Goal: Task Accomplishment & Management: Complete application form

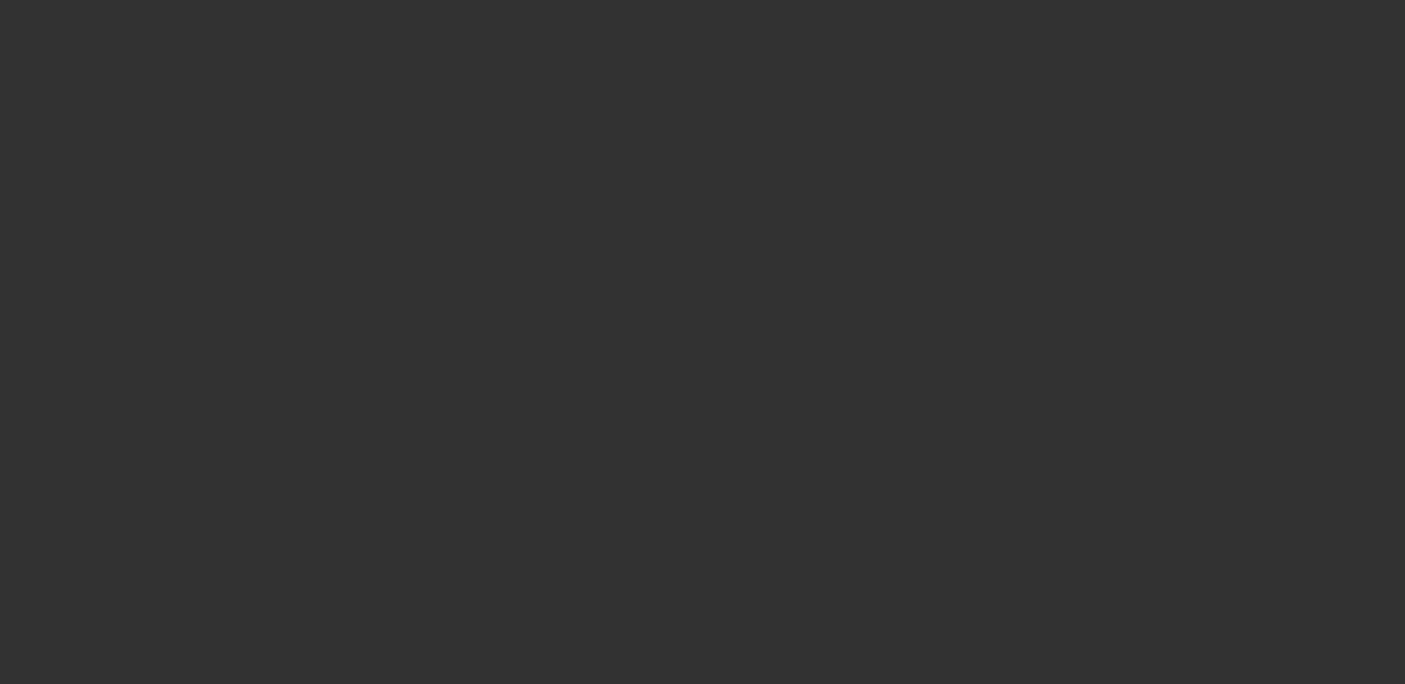
select select "3"
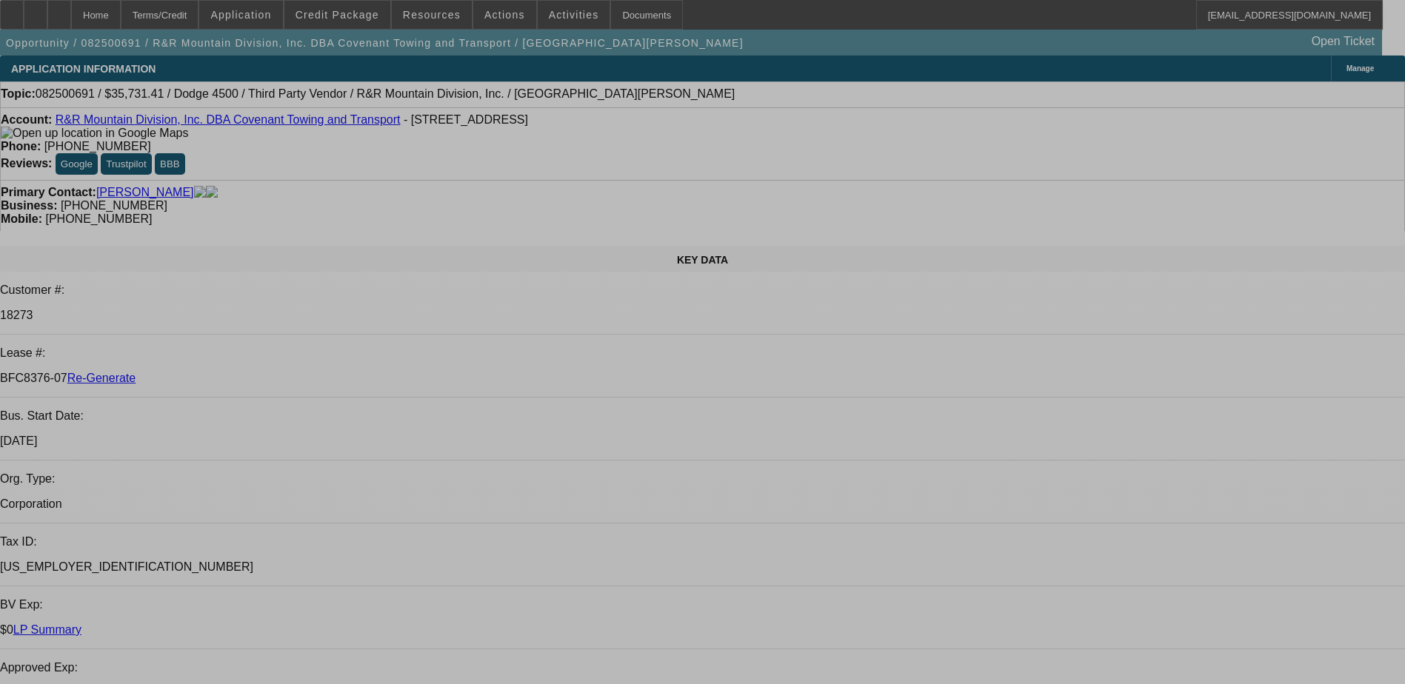
select select "0"
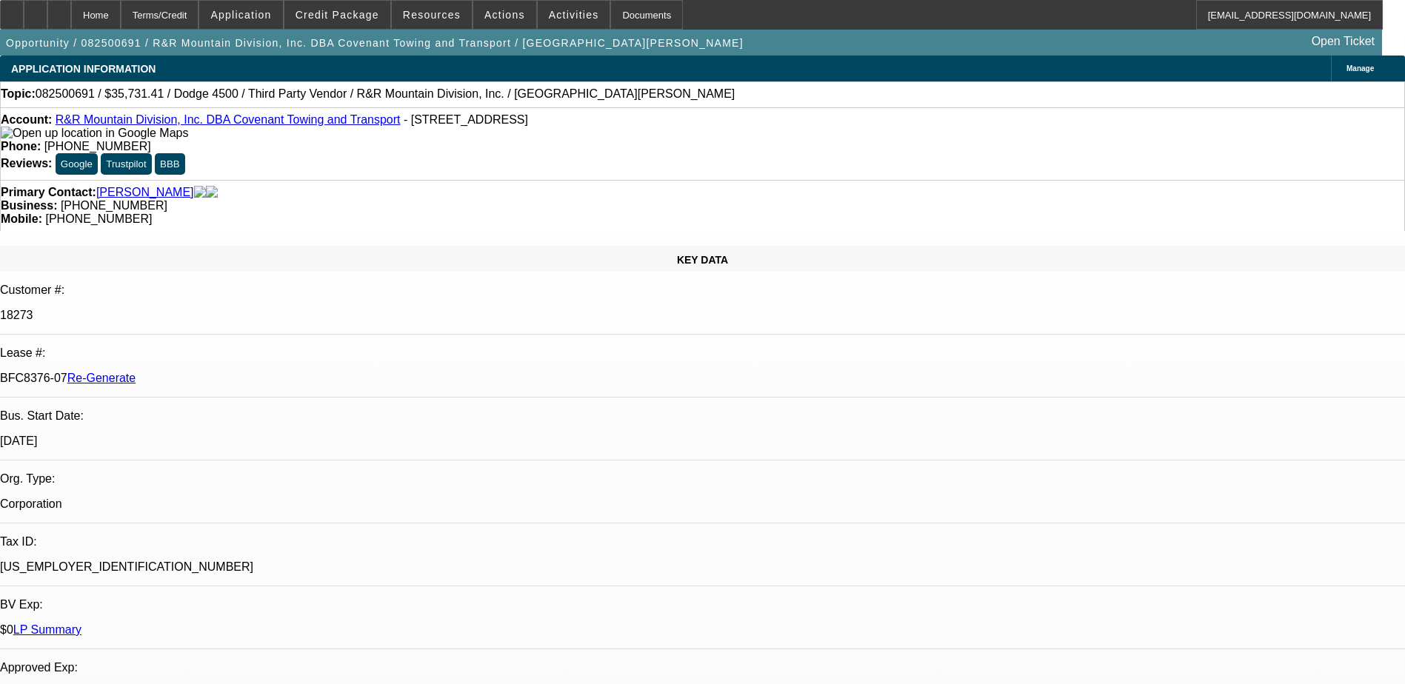
select select "0"
select select "1"
select select "6"
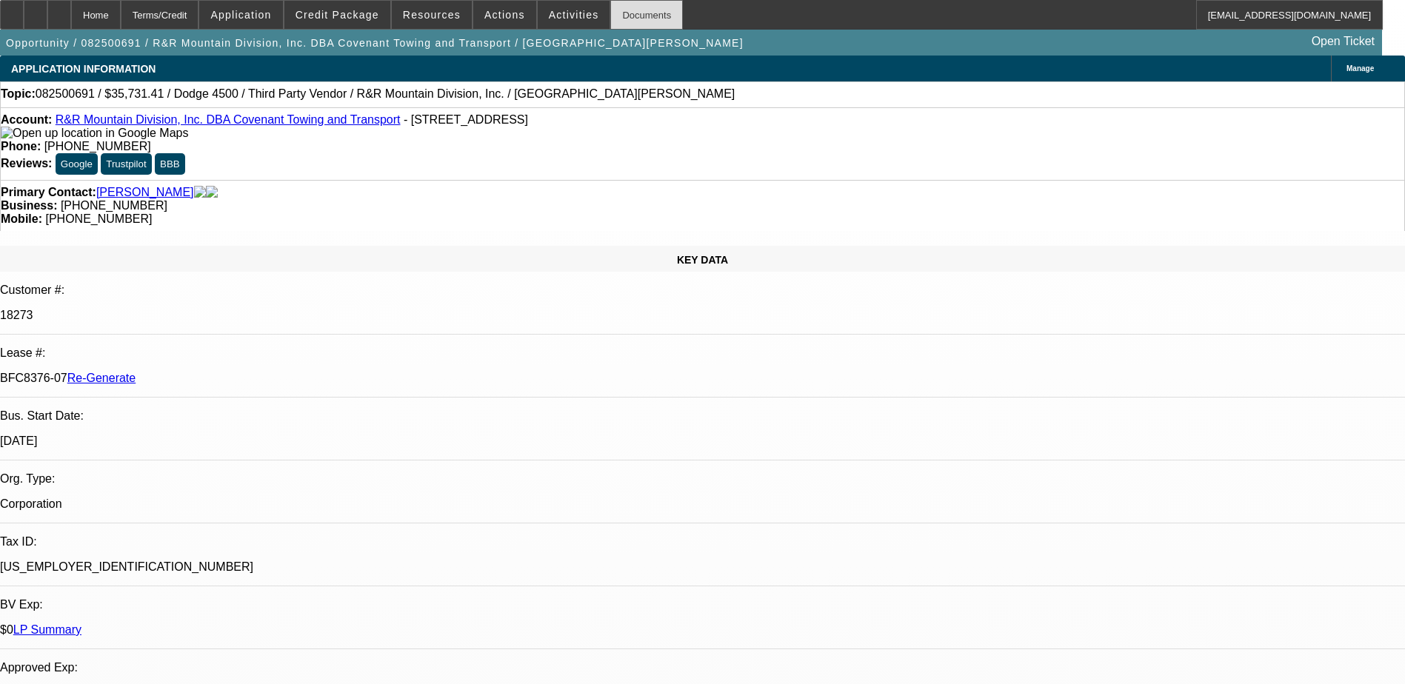
click at [610, 16] on div "Documents" at bounding box center [646, 15] width 73 height 30
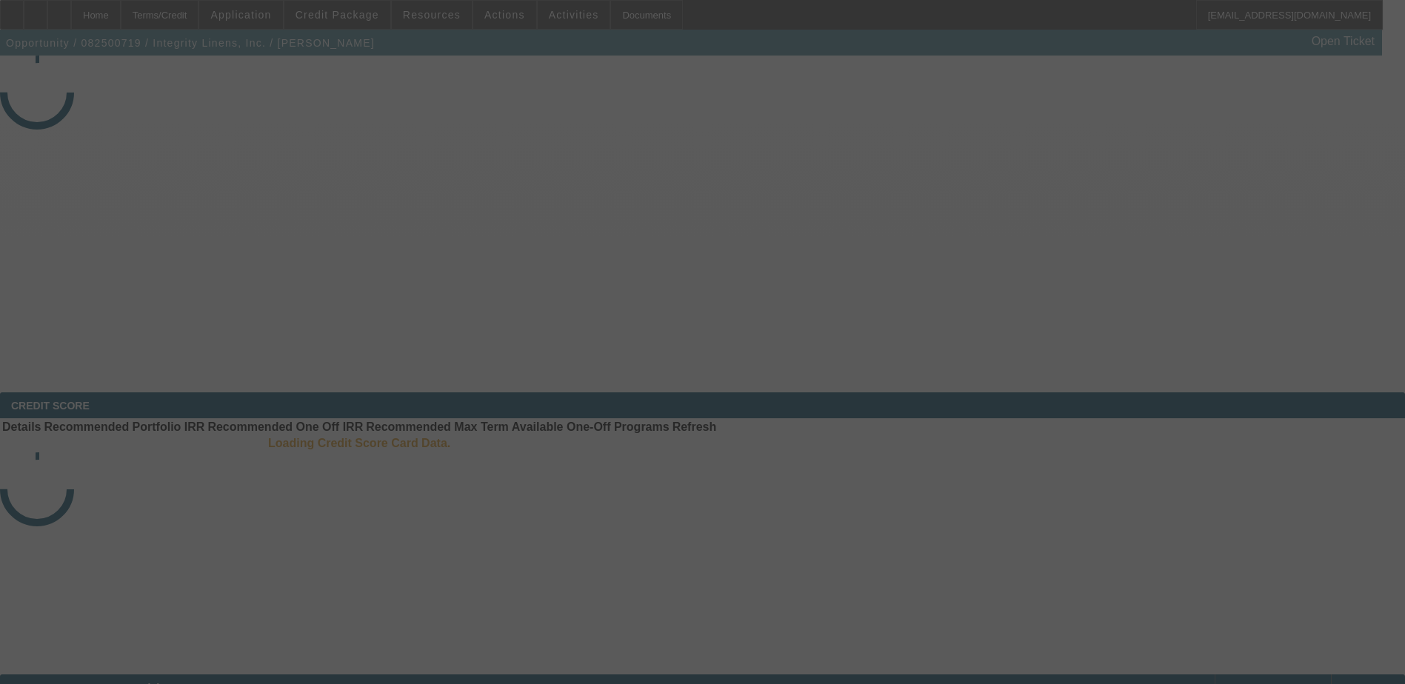
select select "3"
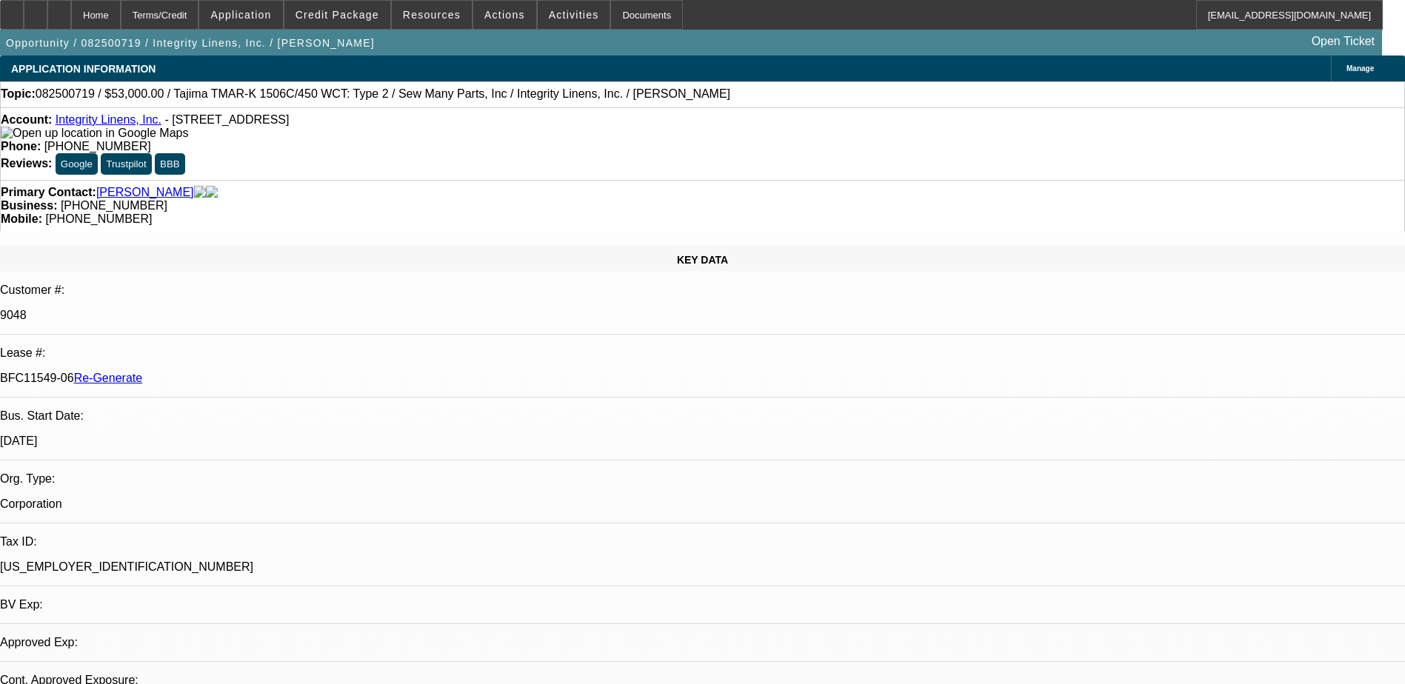
select select "0"
select select "2"
select select "0"
select select "1"
select select "2"
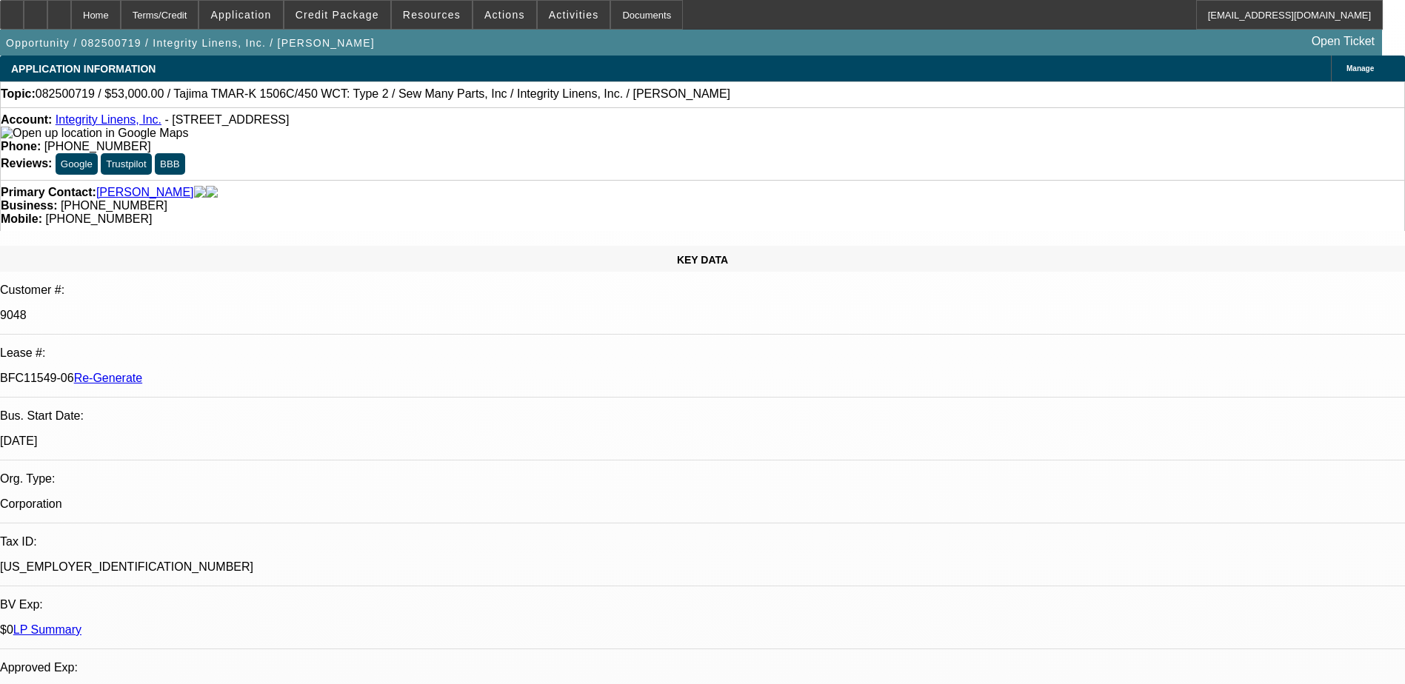
select select "2"
drag, startPoint x: 173, startPoint y: 248, endPoint x: 235, endPoint y: 247, distance: 62.2
click at [235, 372] on div "BFC11549-06 Re-Generate" at bounding box center [702, 378] width 1405 height 13
copy p "BFC11549-06"
click at [187, 309] on p "9048" at bounding box center [702, 315] width 1405 height 13
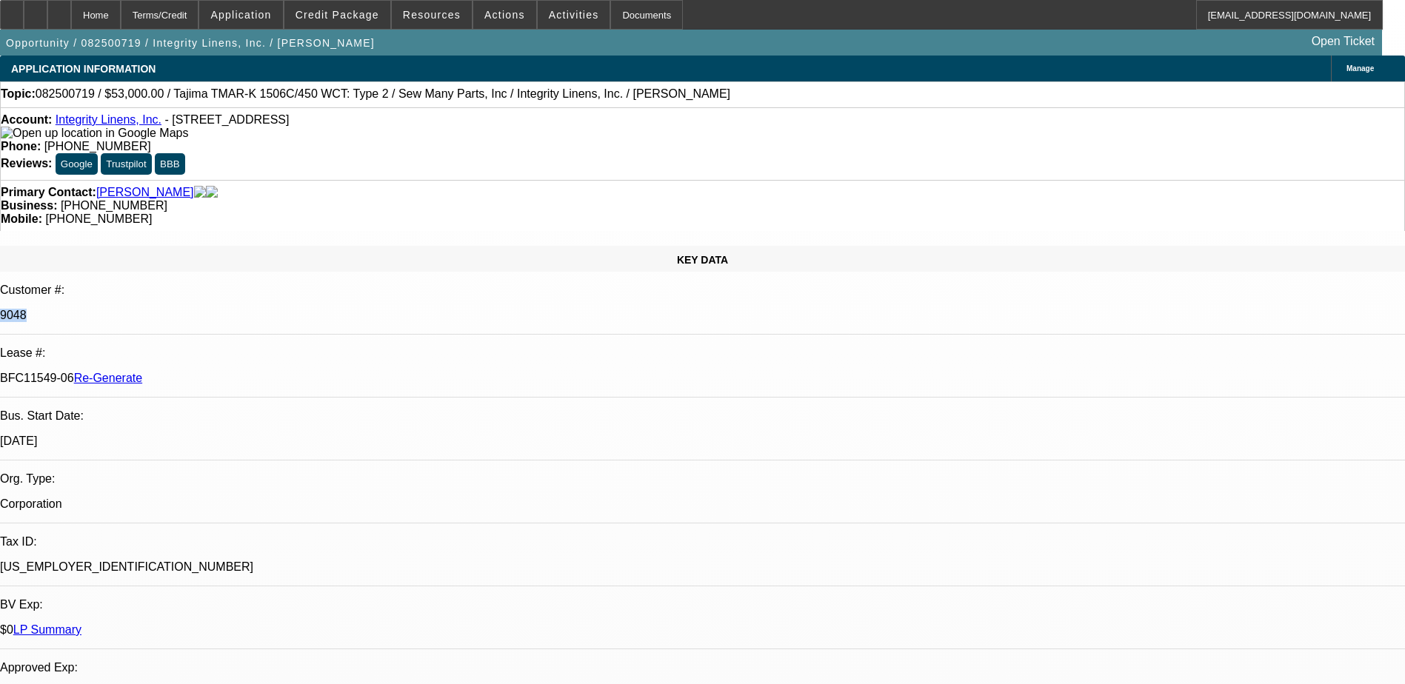
click at [187, 309] on p "9048" at bounding box center [702, 315] width 1405 height 13
copy p "9048"
click at [613, 15] on div "Documents" at bounding box center [646, 15] width 73 height 30
click at [338, 8] on span at bounding box center [337, 15] width 106 height 36
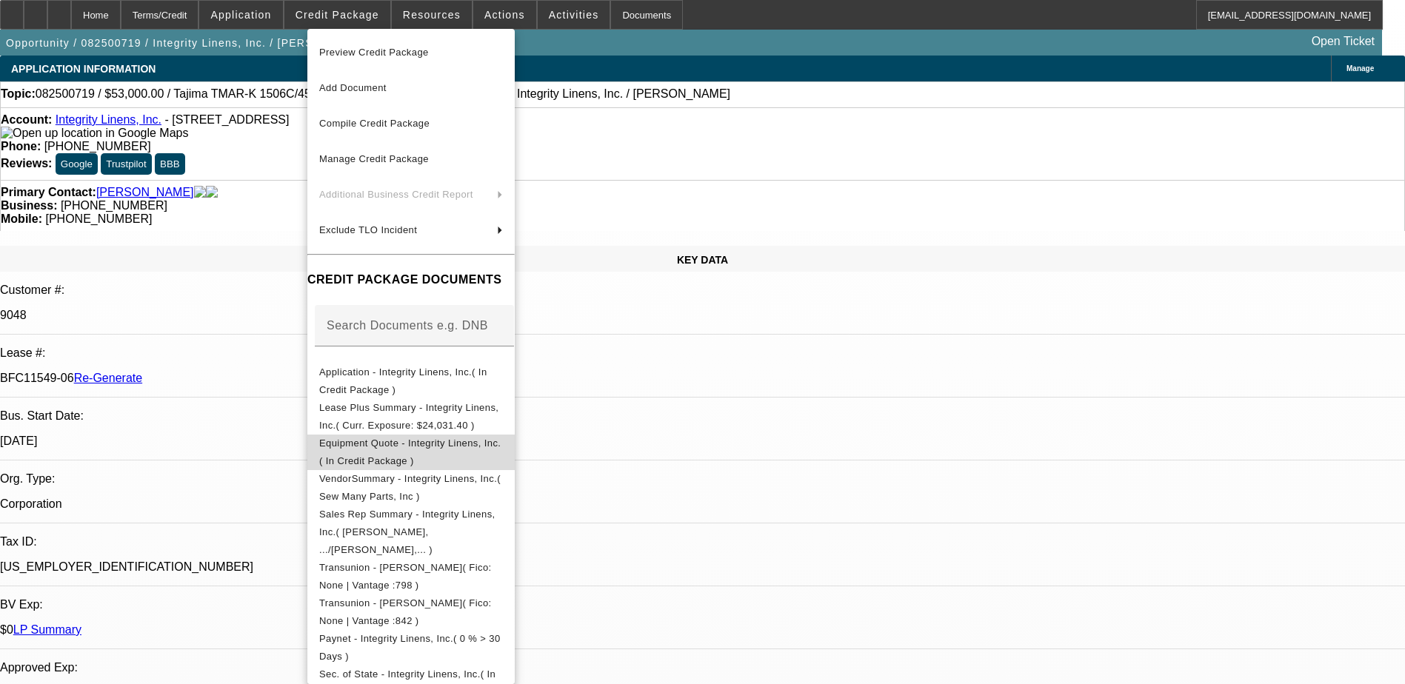
click at [435, 442] on span "Equipment Quote - Integrity Linens, Inc.( In Credit Package )" at bounding box center [411, 453] width 184 height 36
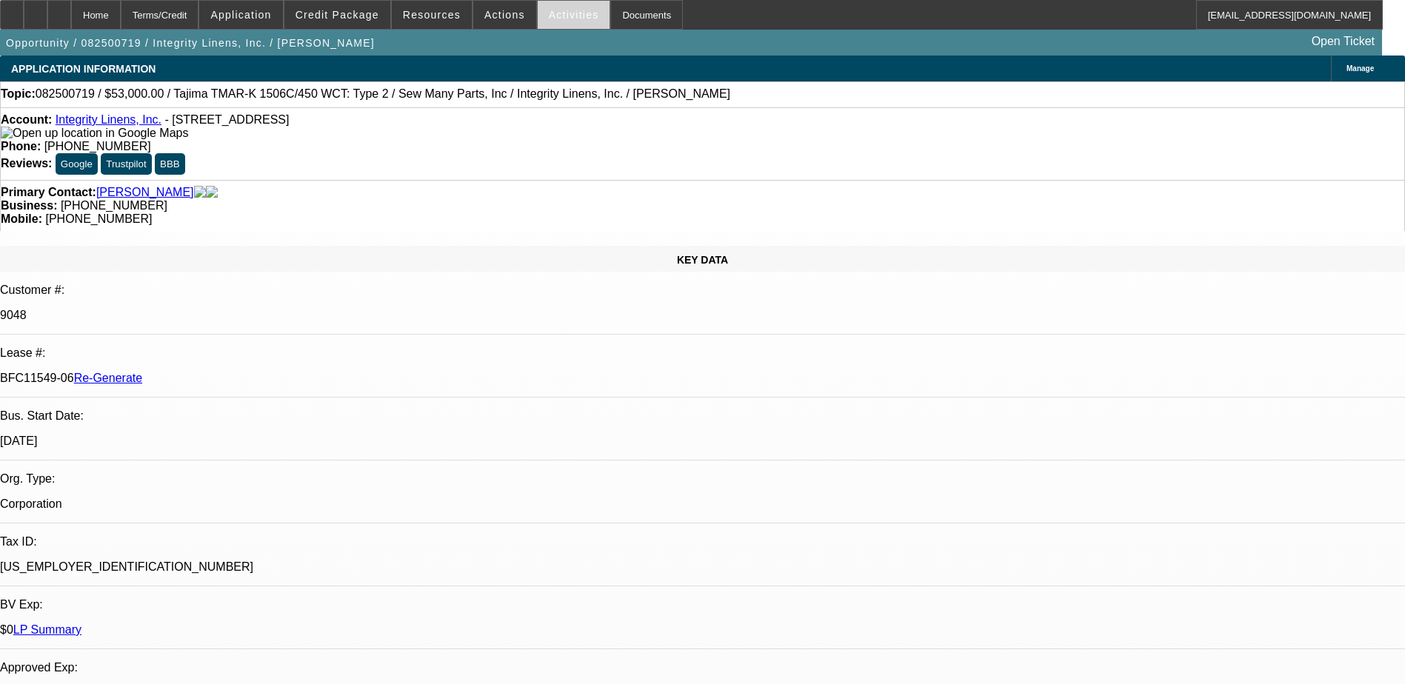
click at [549, 11] on span "Activities" at bounding box center [574, 15] width 50 height 12
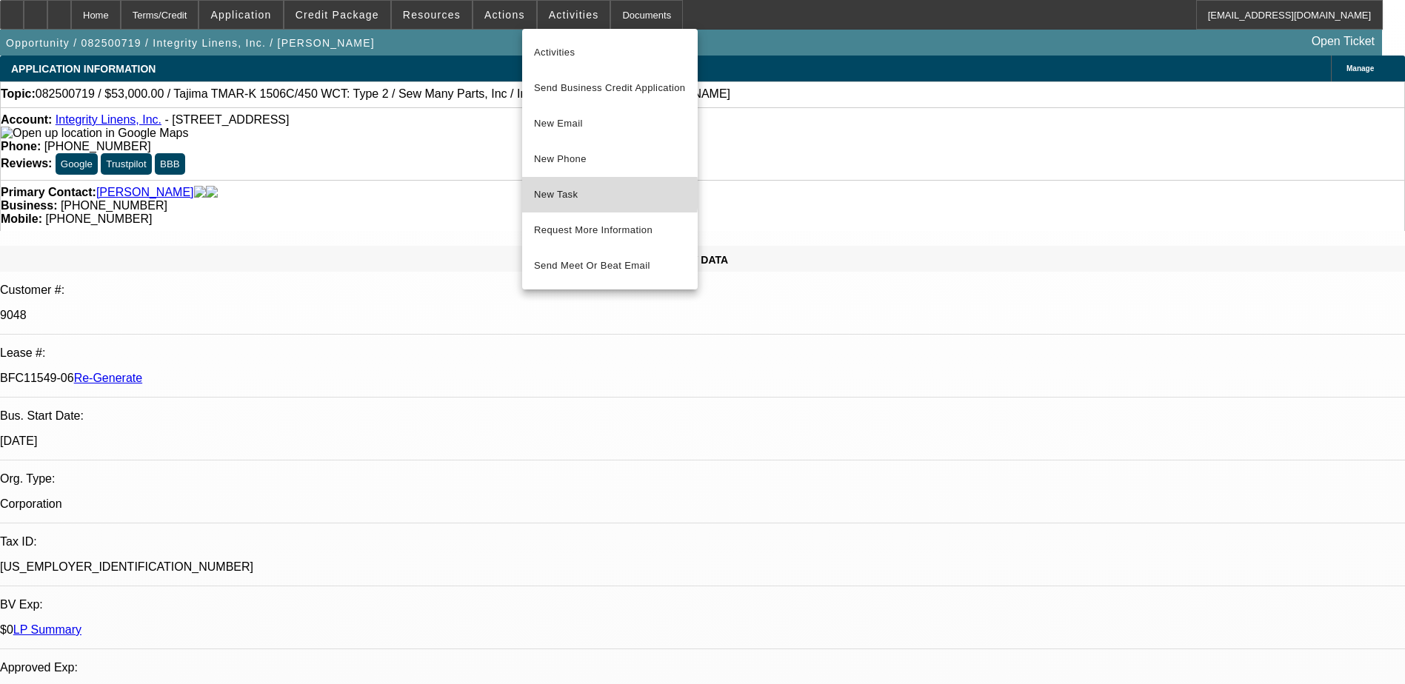
click at [567, 194] on span "New Task" at bounding box center [610, 195] width 152 height 18
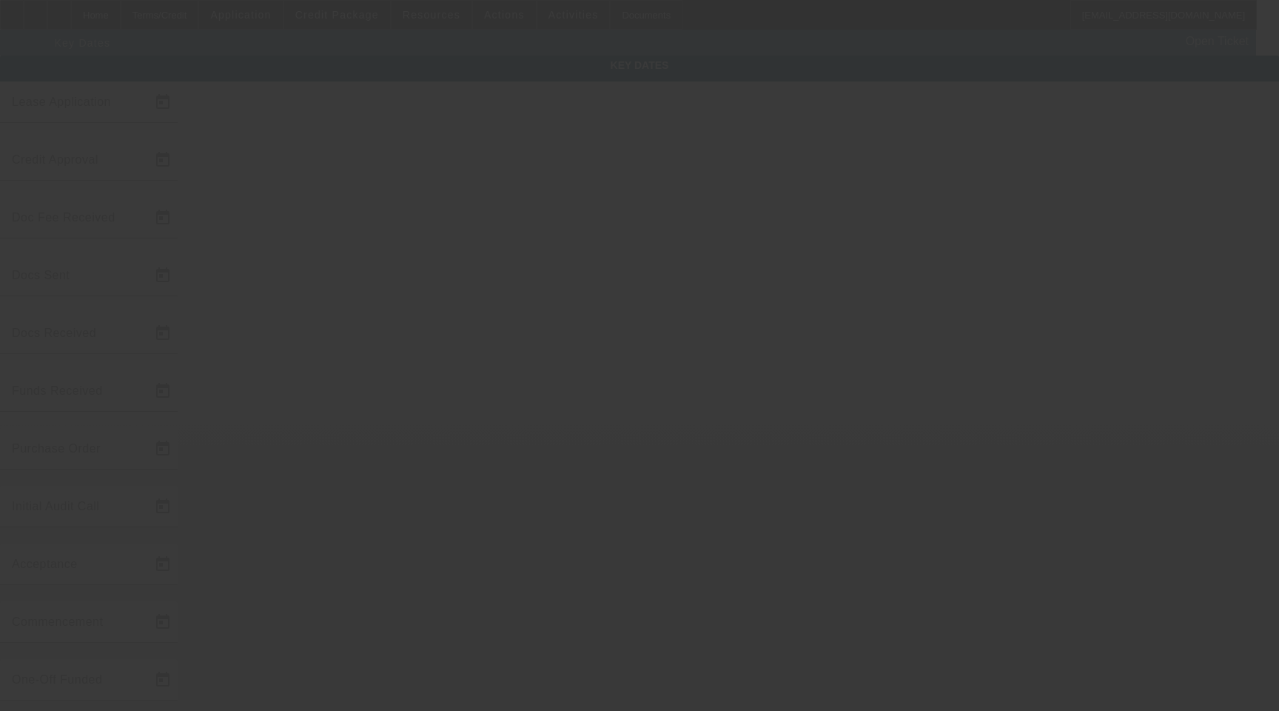
type input "[DATE]"
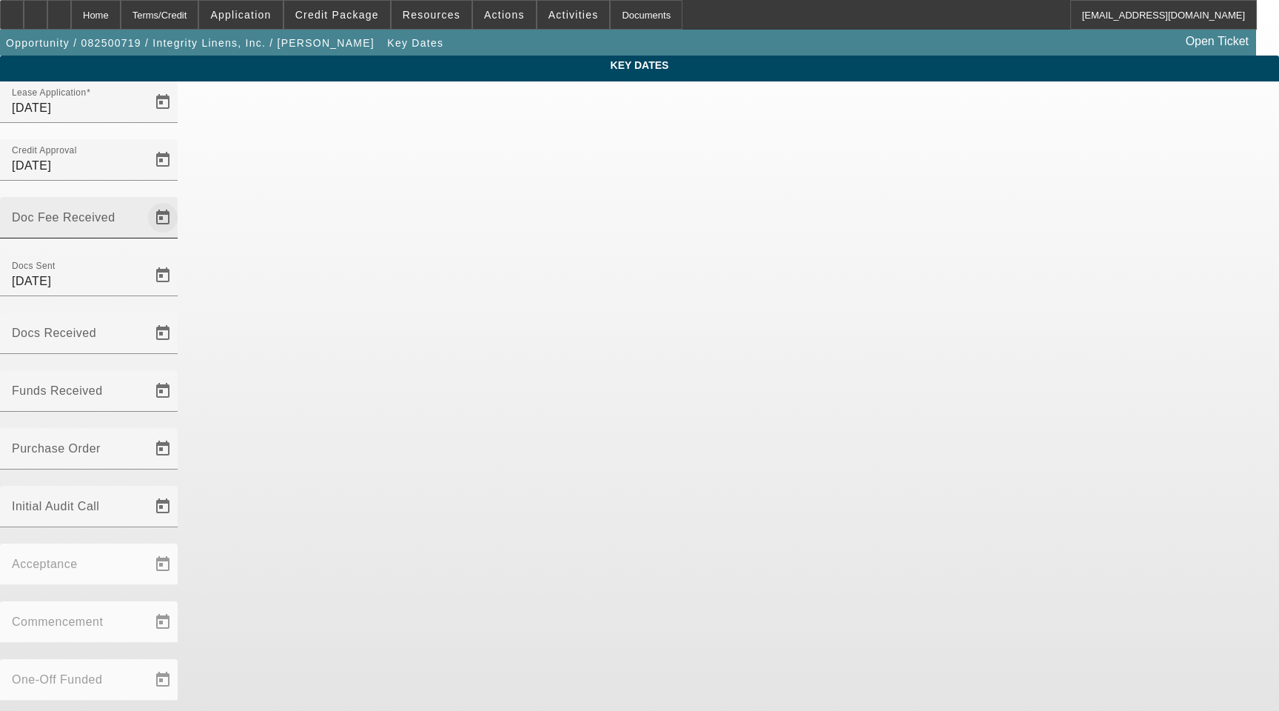
click at [181, 200] on span "Open calendar" at bounding box center [163, 218] width 36 height 36
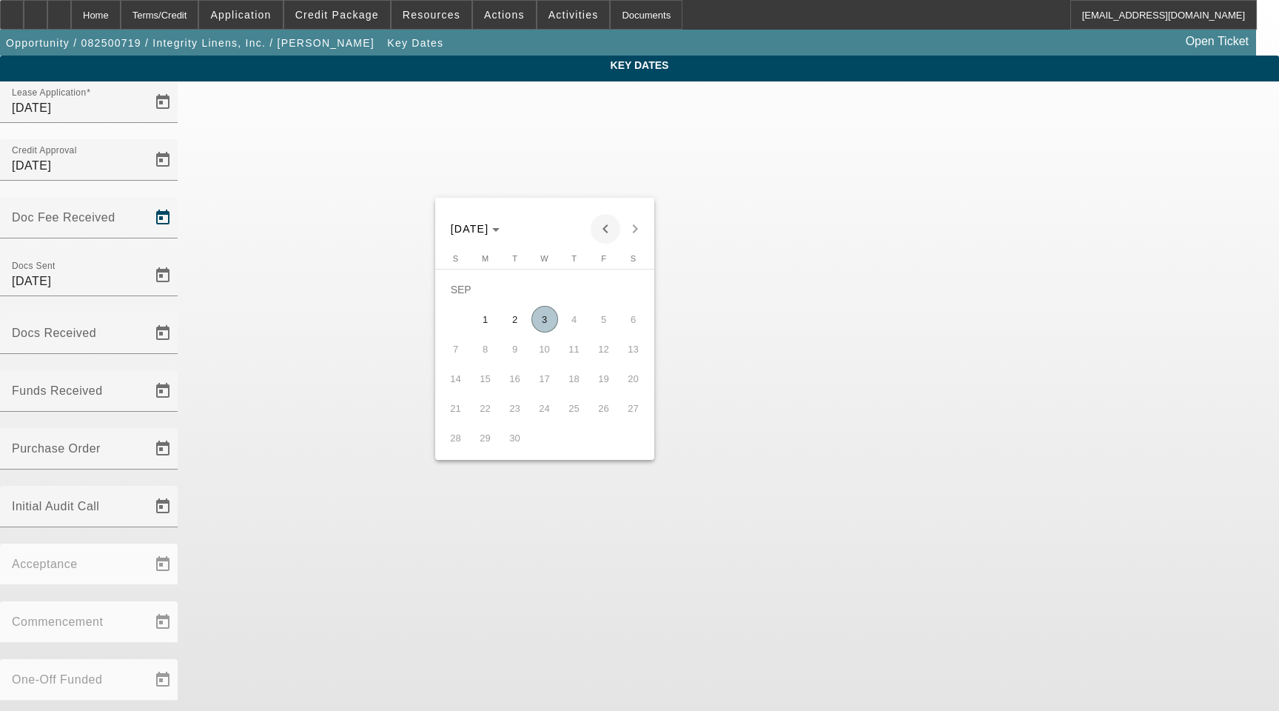
click at [600, 229] on span "Previous month" at bounding box center [606, 229] width 30 height 30
click at [609, 410] on span "29" at bounding box center [604, 408] width 27 height 27
type input "8/29/2025"
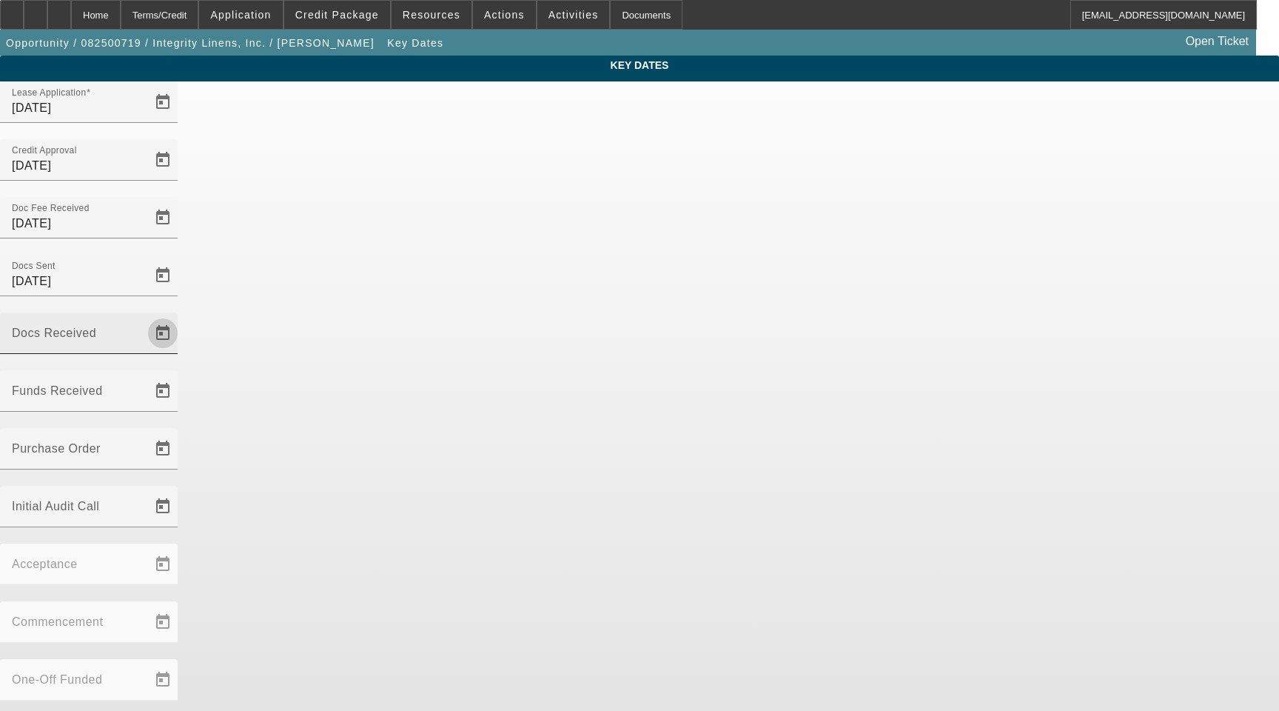
click at [181, 315] on span "Open calendar" at bounding box center [163, 333] width 36 height 36
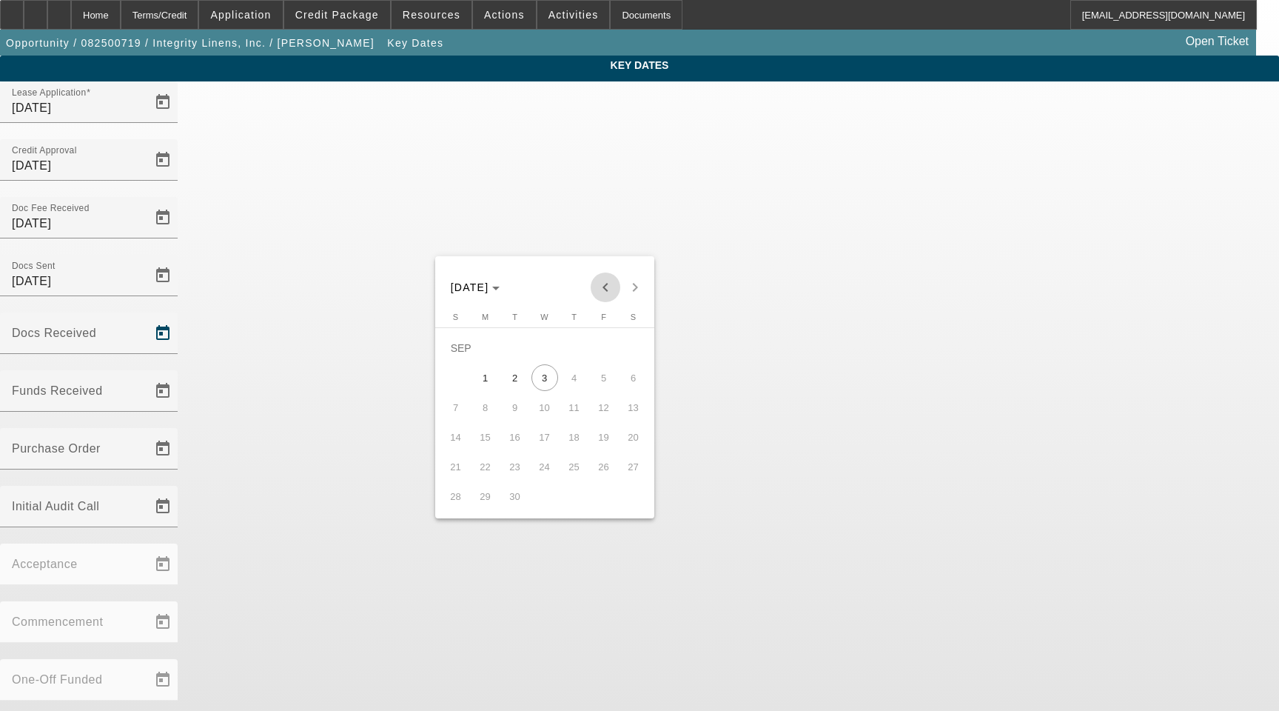
click at [603, 287] on span "Previous month" at bounding box center [606, 287] width 30 height 30
click at [598, 472] on span "29" at bounding box center [604, 466] width 27 height 27
type input "8/29/2025"
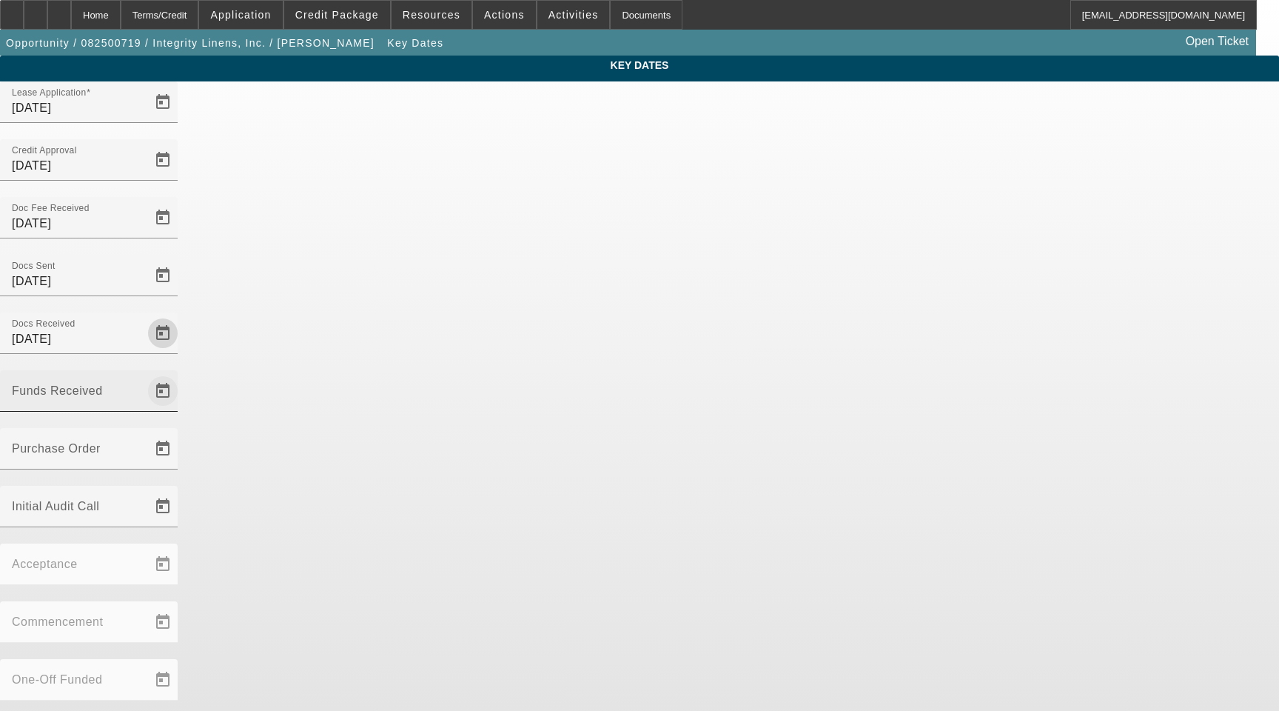
click at [181, 373] on span "Open calendar" at bounding box center [163, 391] width 36 height 36
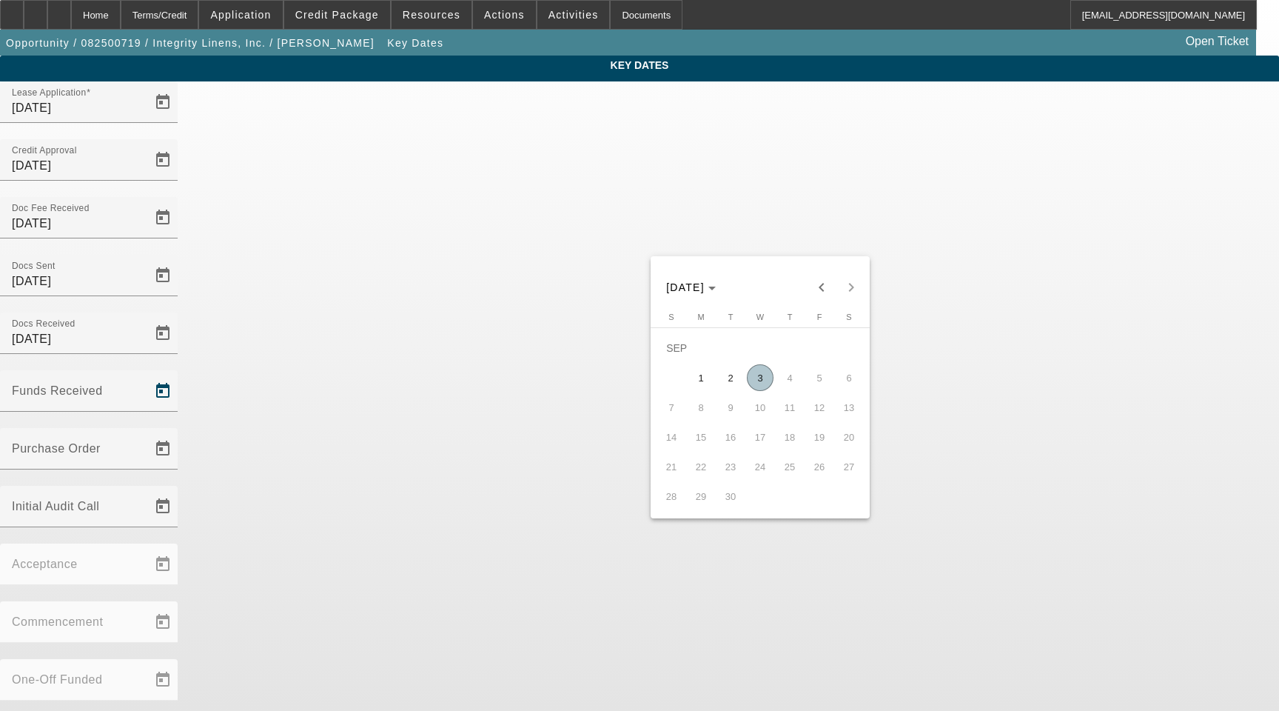
click at [765, 381] on span "3" at bounding box center [760, 377] width 27 height 27
type input "9/3/2025"
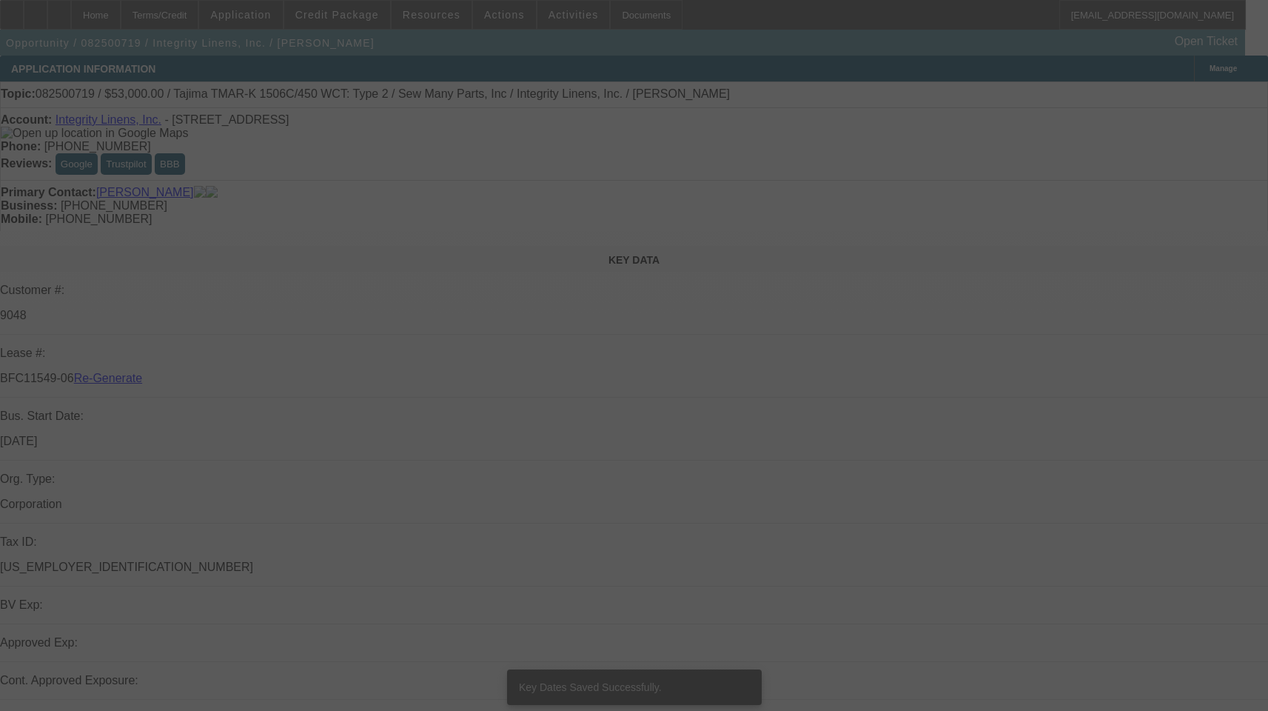
select select "3"
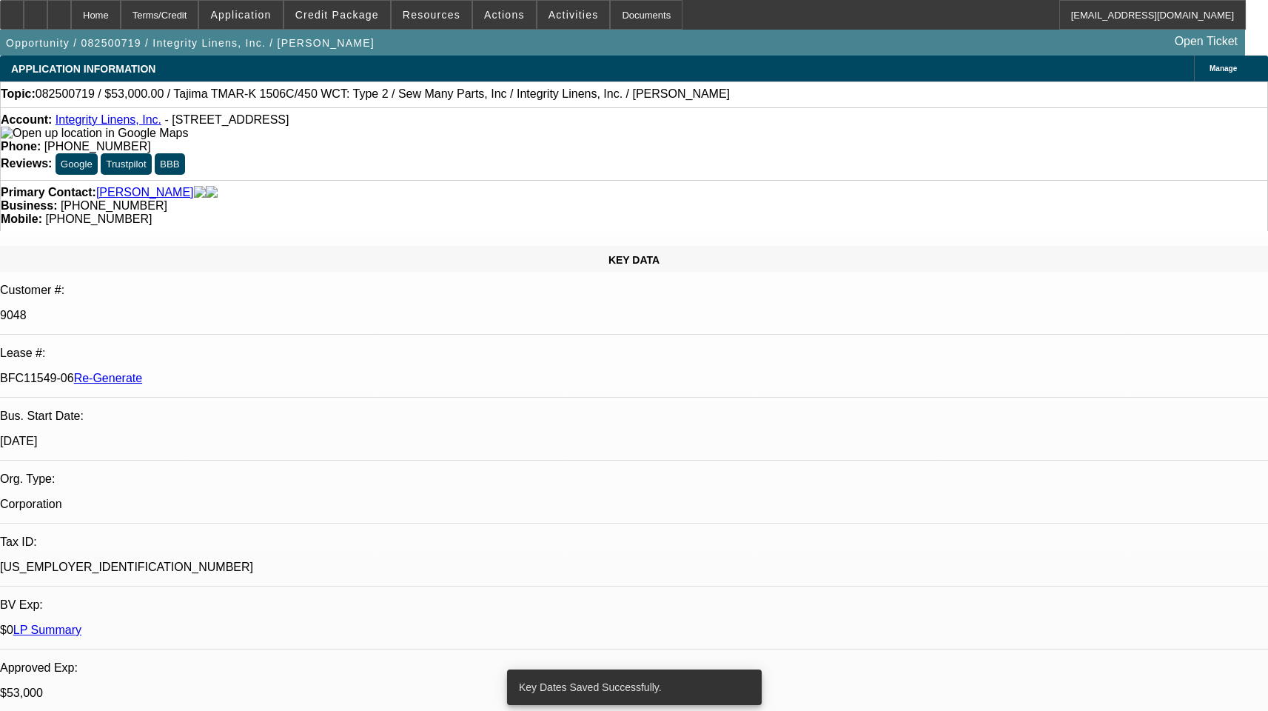
select select "0"
select select "2"
select select "0"
select select "1"
select select "2"
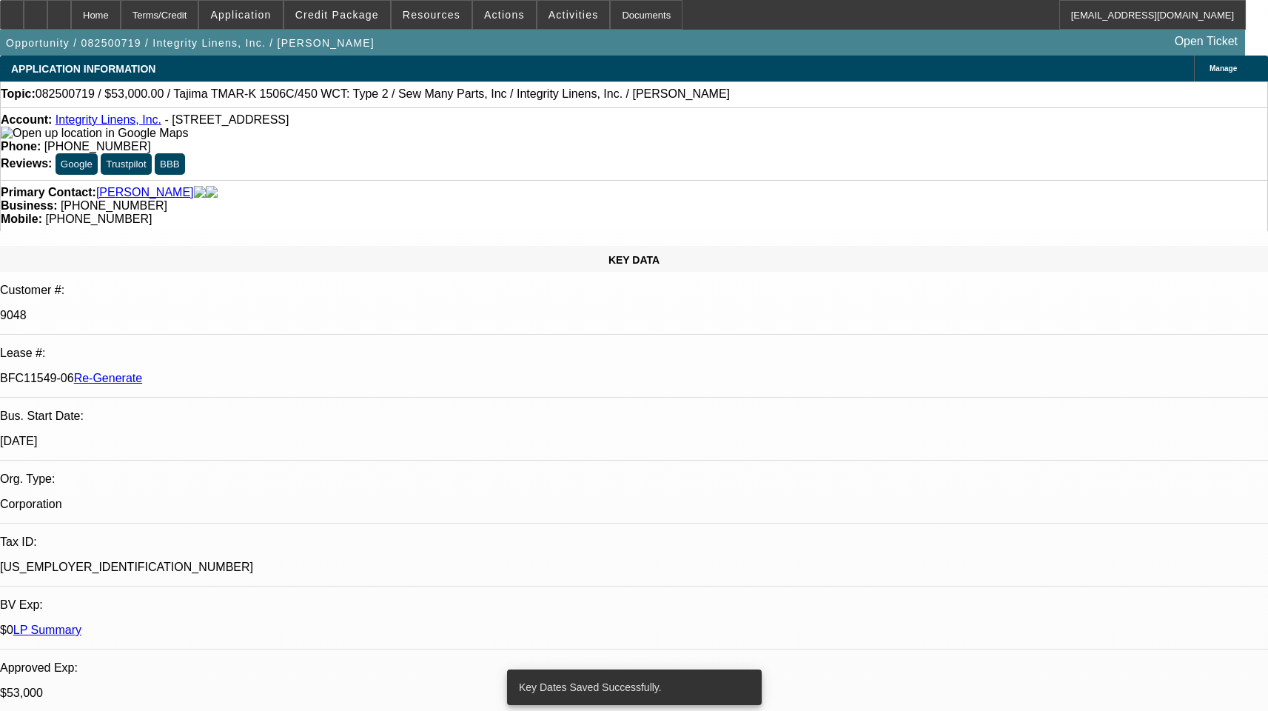
select select "2"
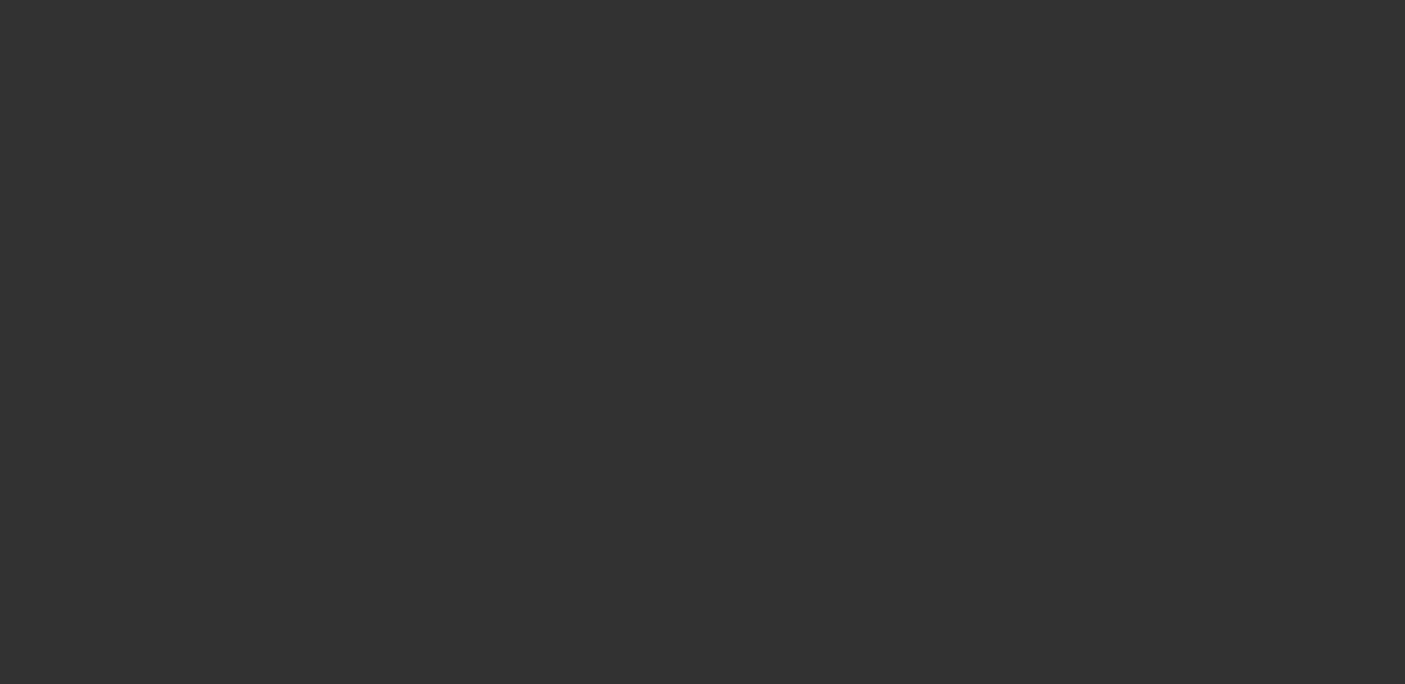
select select "3"
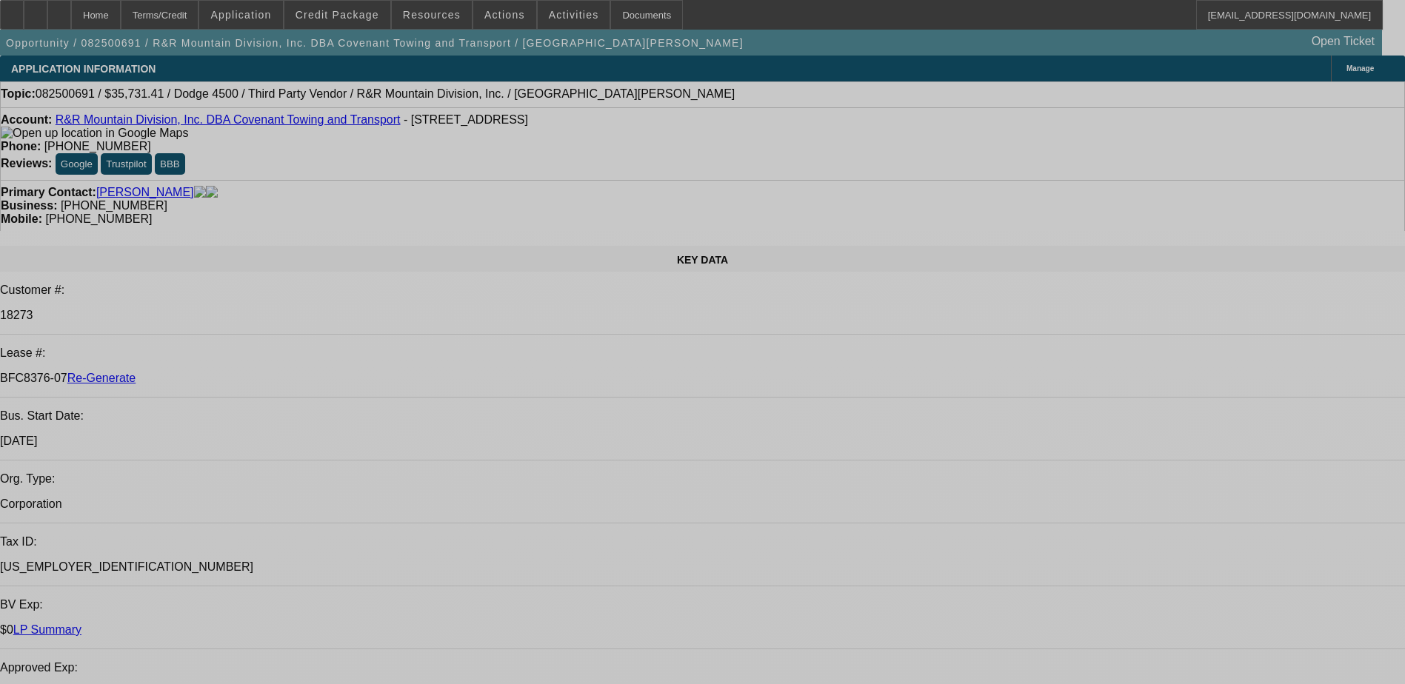
select select "0"
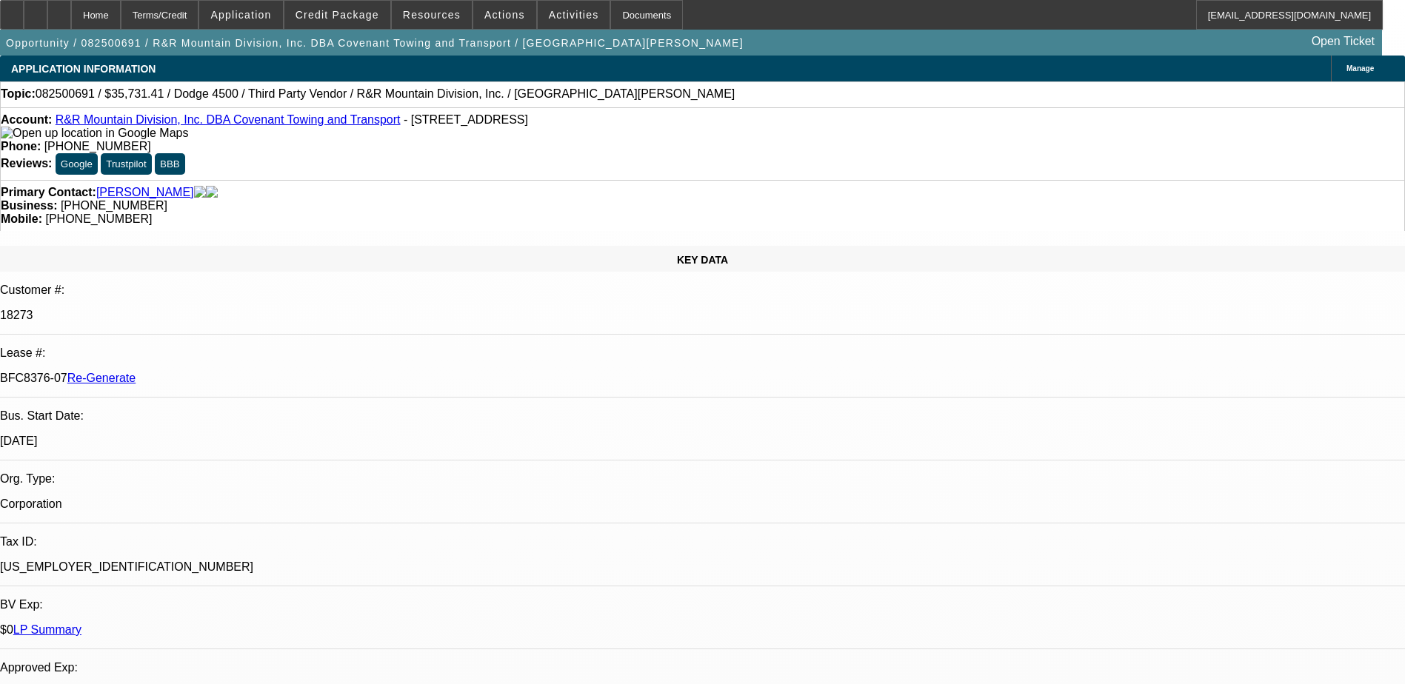
select select "0"
select select "1"
select select "6"
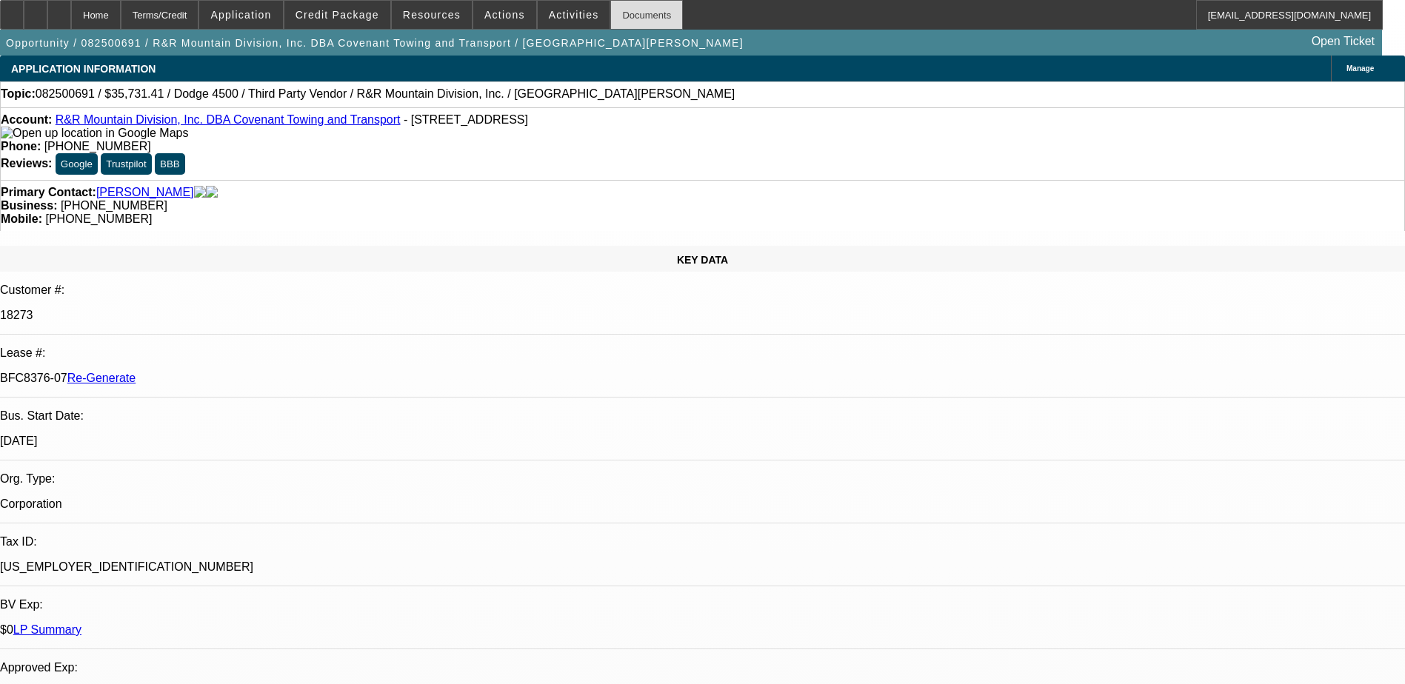
click at [623, 14] on div "Documents" at bounding box center [646, 15] width 73 height 30
type input "russ"
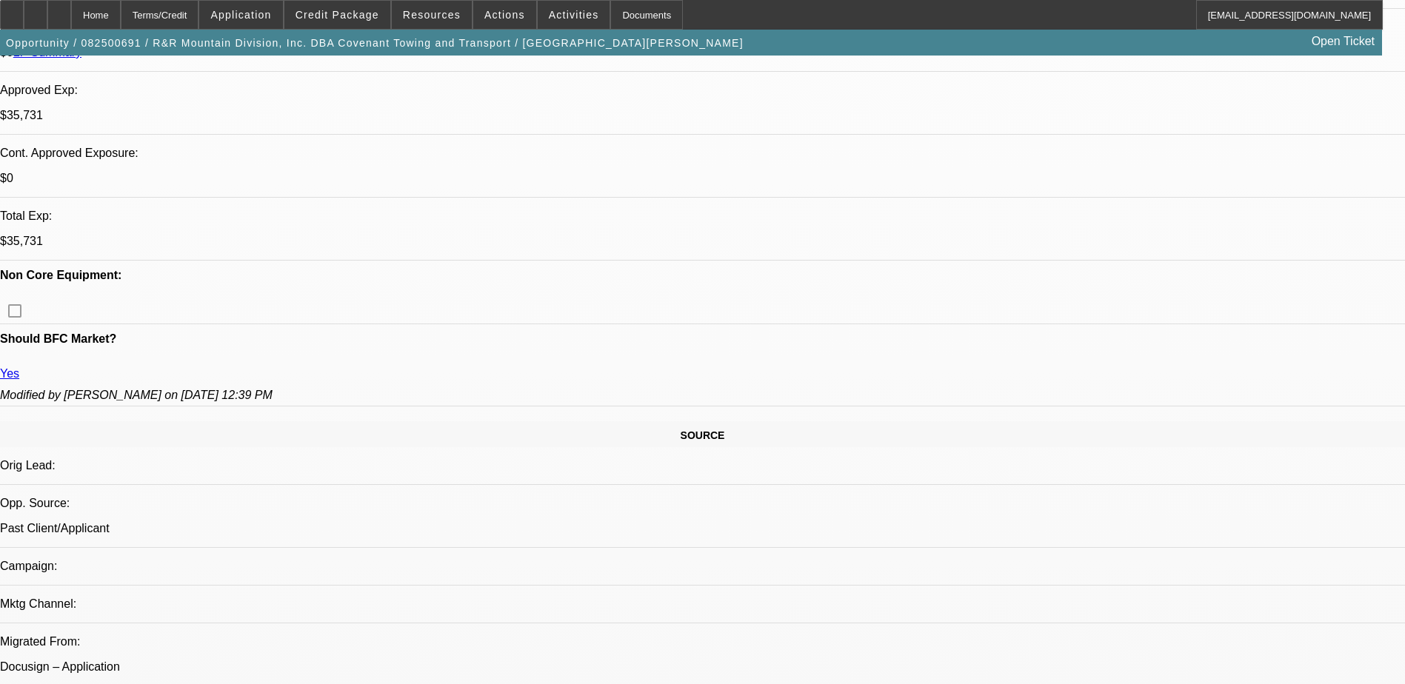
scroll to position [666, 0]
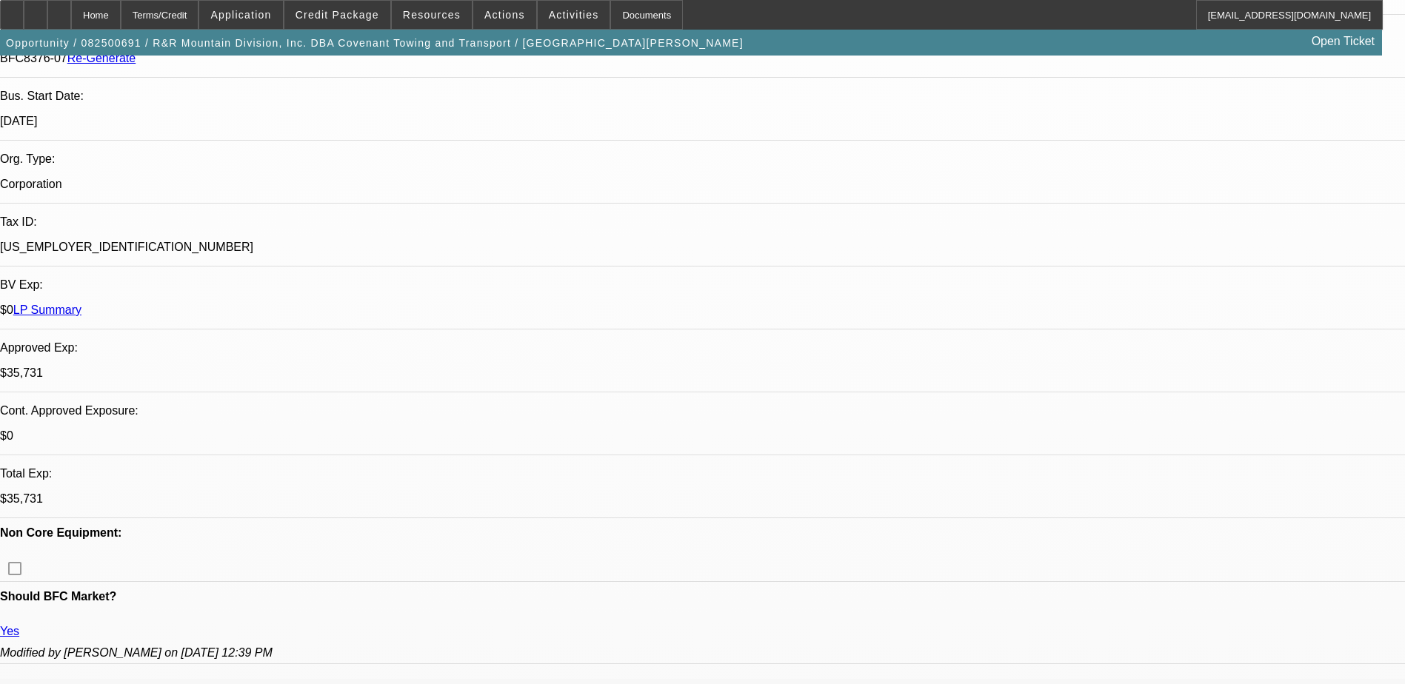
scroll to position [0, 0]
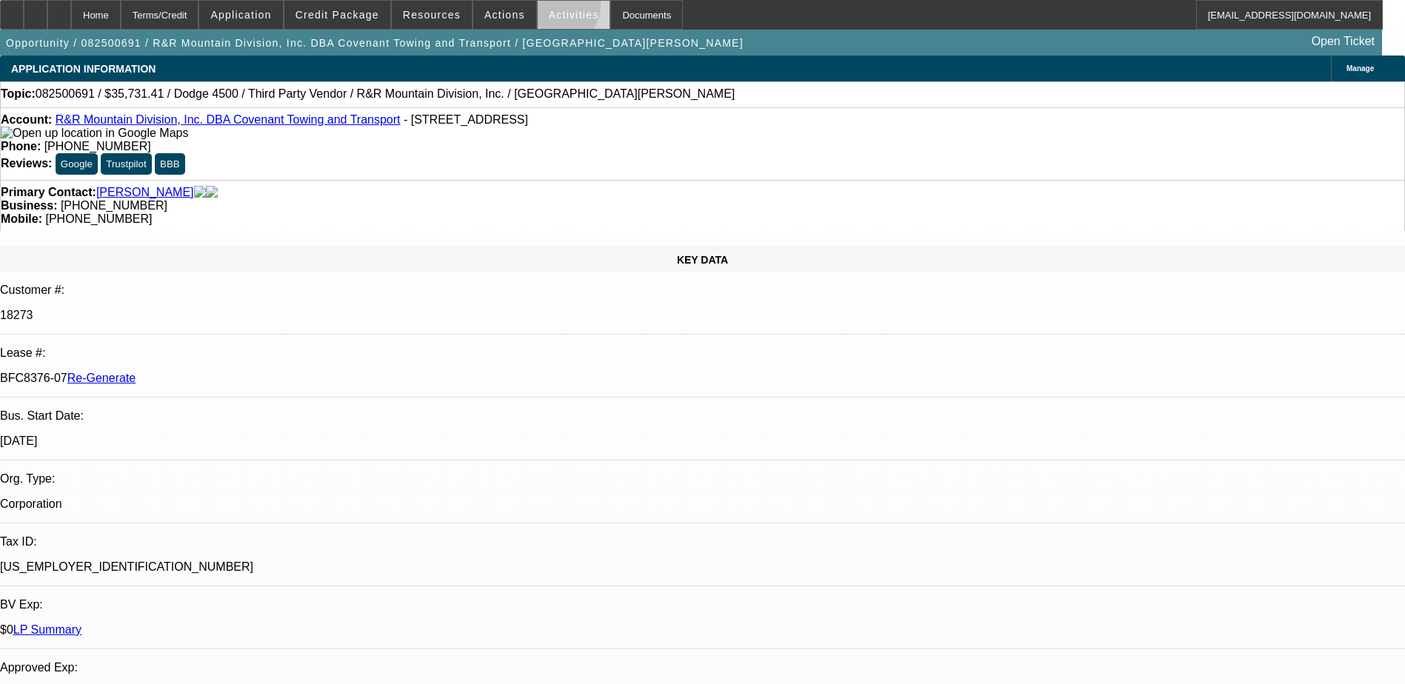
click at [538, 8] on span at bounding box center [574, 15] width 73 height 36
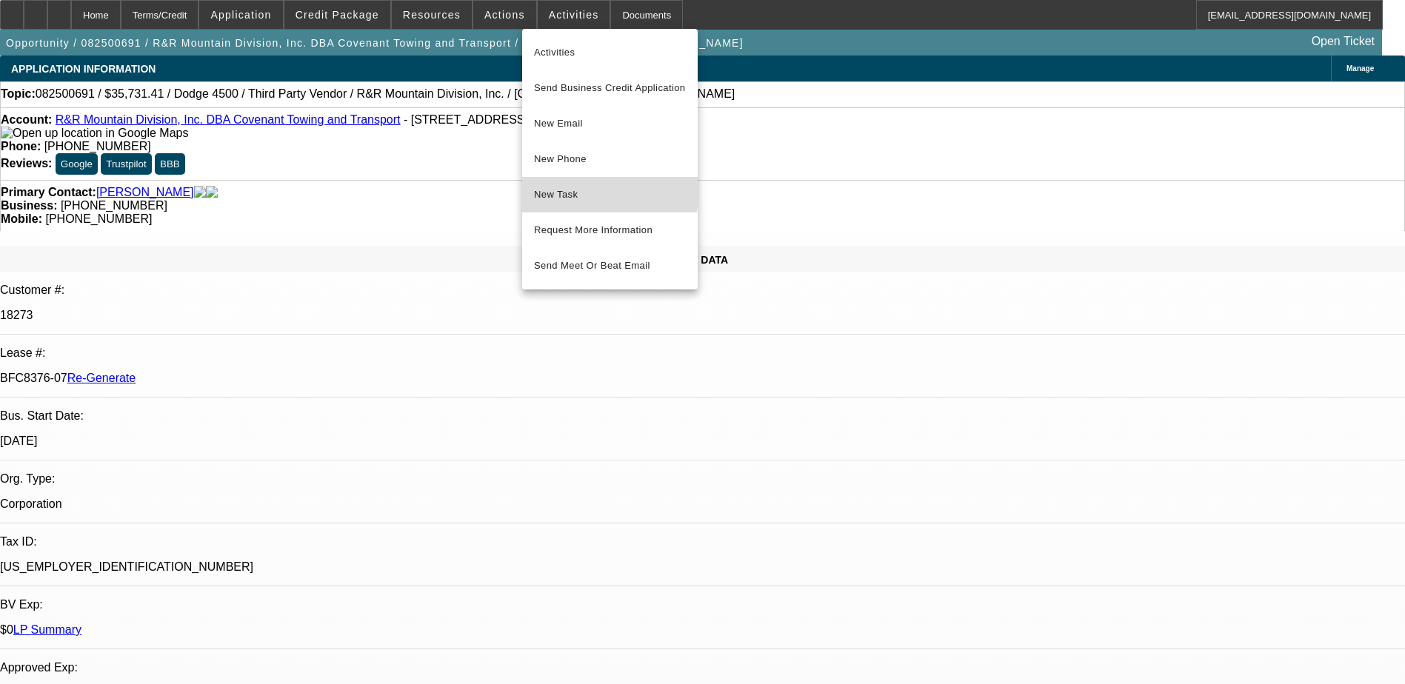
click at [563, 187] on span "New Task" at bounding box center [610, 195] width 152 height 18
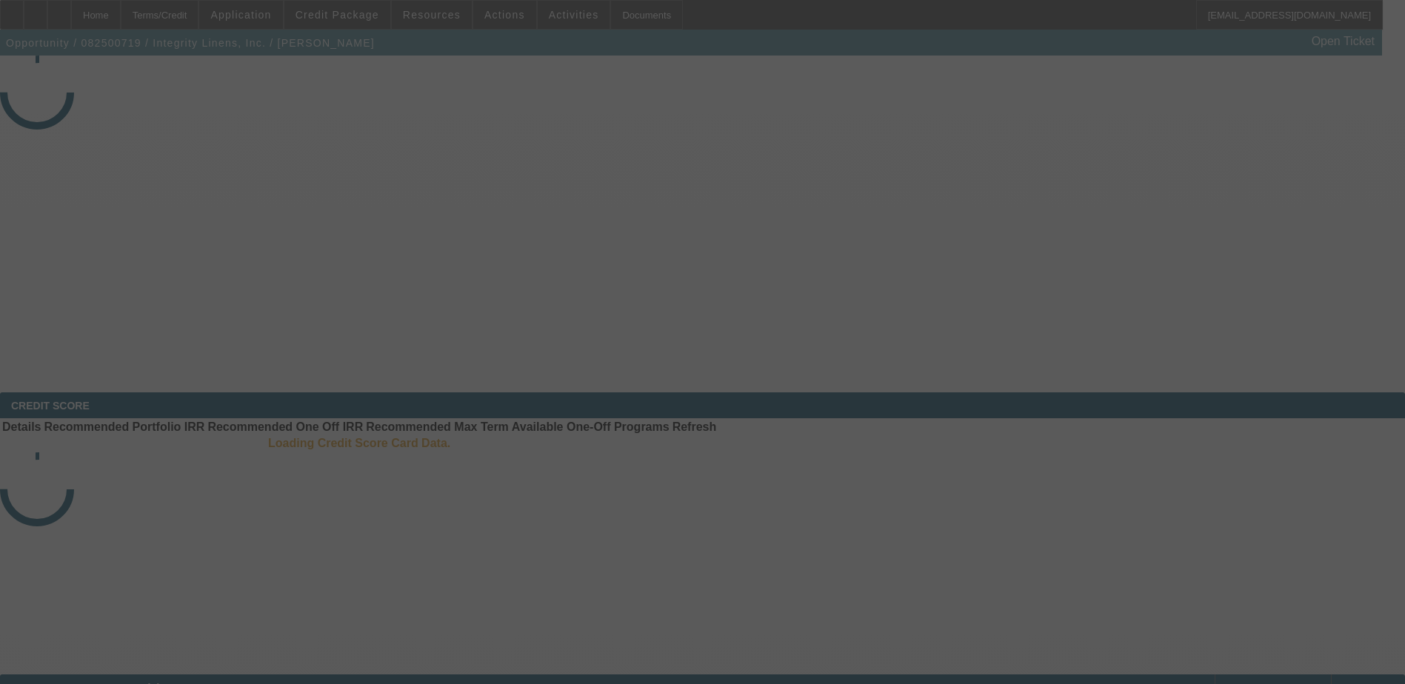
select select "3"
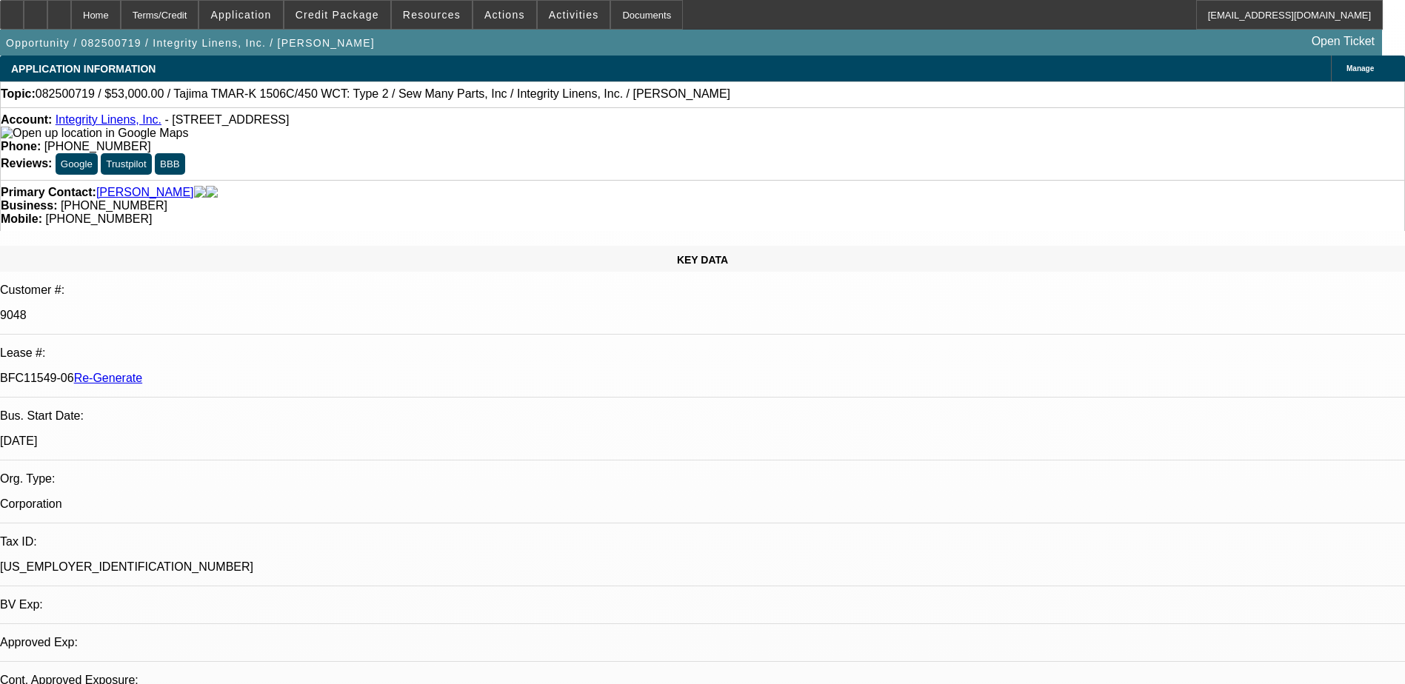
select select "0"
select select "2"
select select "0"
select select "1"
select select "2"
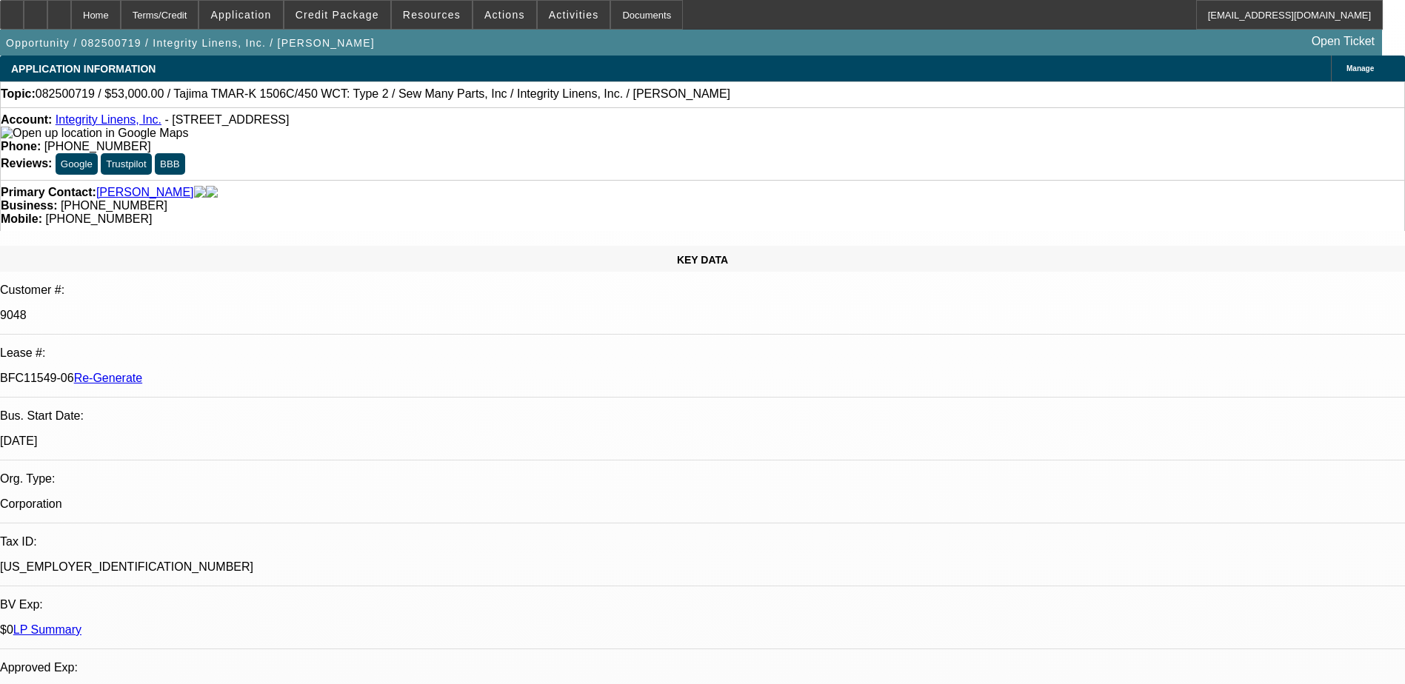
select select "2"
click at [610, 10] on div "Documents" at bounding box center [646, 15] width 73 height 30
